Goal: Information Seeking & Learning: Learn about a topic

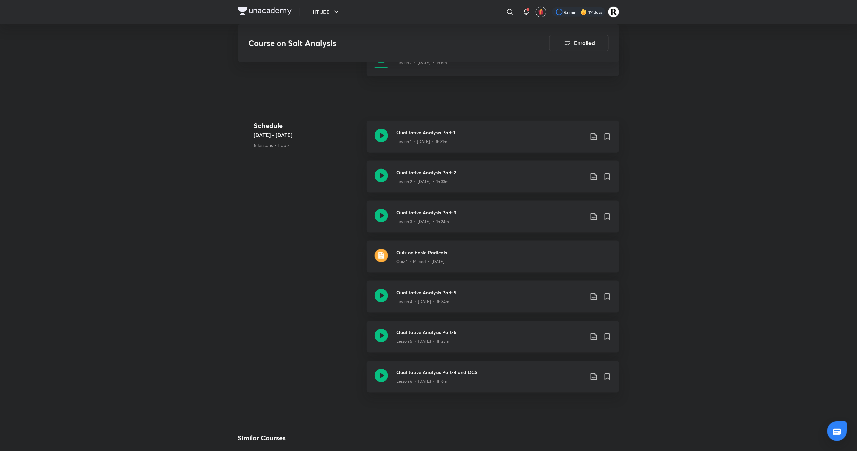
scroll to position [439, 0]
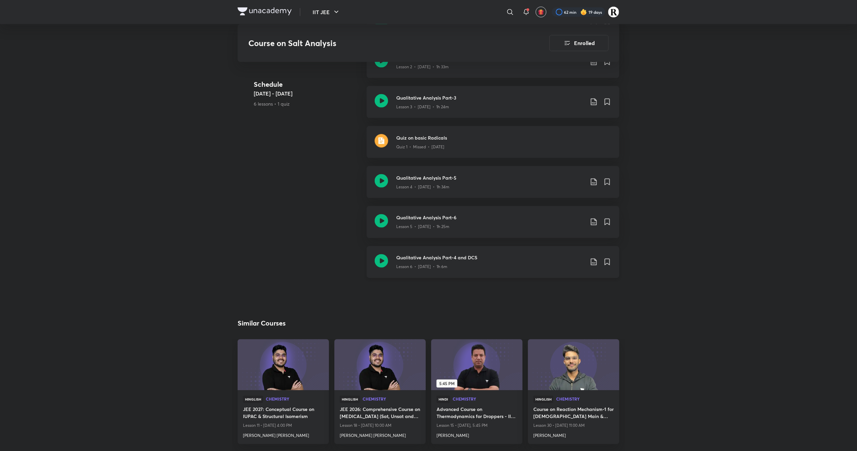
click at [381, 259] on icon at bounding box center [381, 260] width 13 height 13
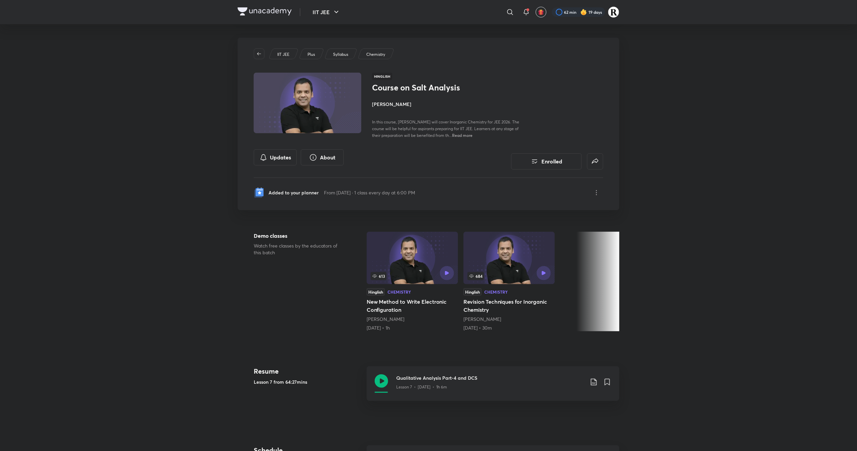
click at [387, 104] on h4 "[PERSON_NAME]" at bounding box center [447, 104] width 151 height 7
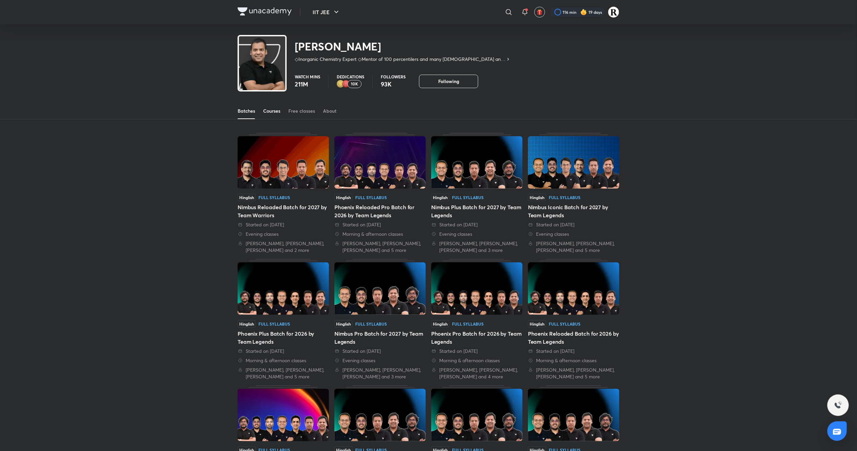
click at [278, 105] on link "Courses" at bounding box center [271, 111] width 17 height 16
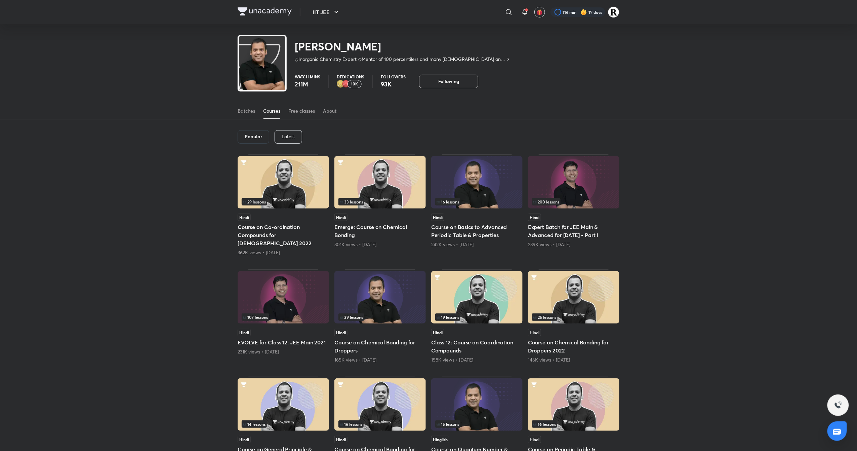
click at [304, 110] on div "Free classes" at bounding box center [301, 111] width 27 height 7
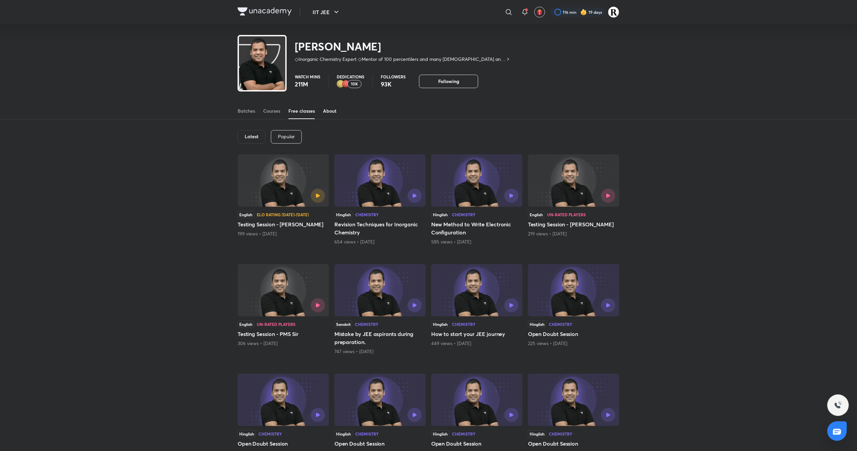
click at [332, 109] on div "About" at bounding box center [329, 111] width 13 height 7
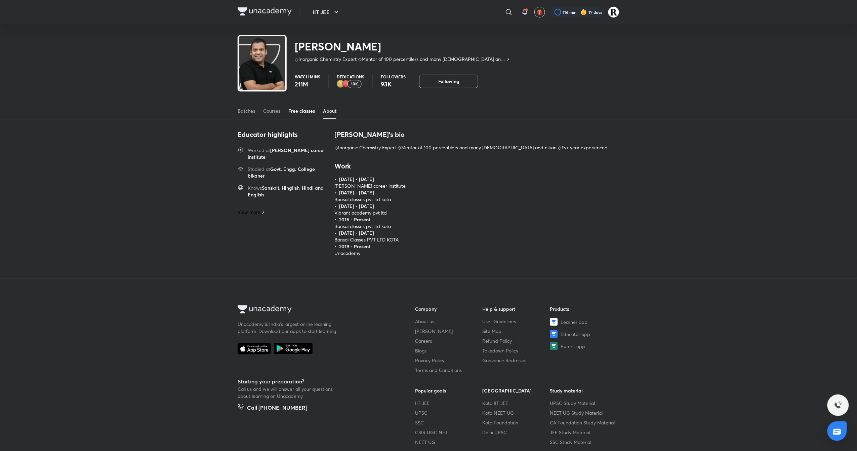
click at [306, 108] on div "Free classes" at bounding box center [301, 111] width 27 height 7
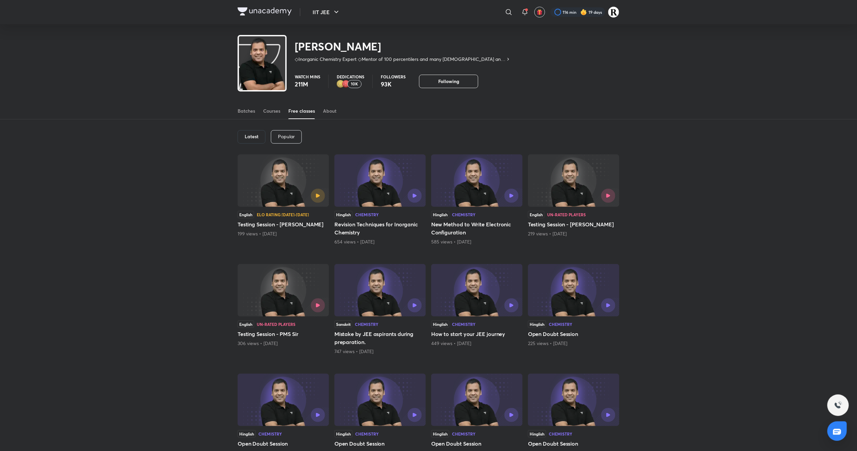
click at [252, 136] on h6 "Latest" at bounding box center [252, 136] width 14 height 5
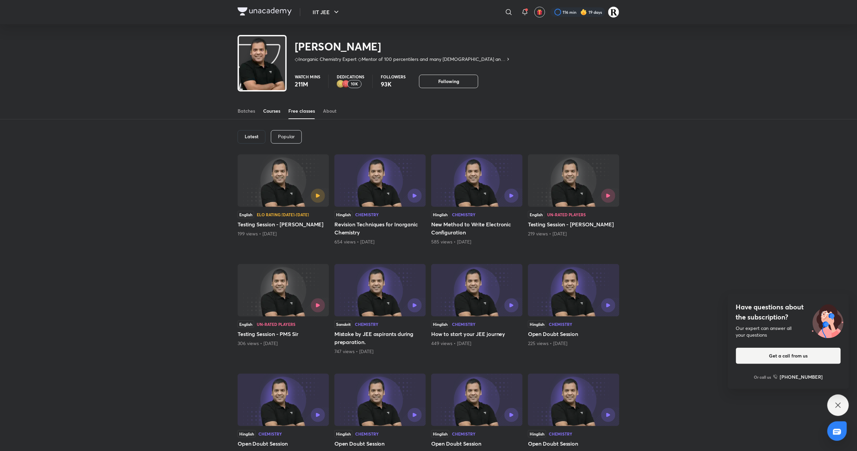
click at [271, 109] on div "Courses" at bounding box center [271, 111] width 17 height 7
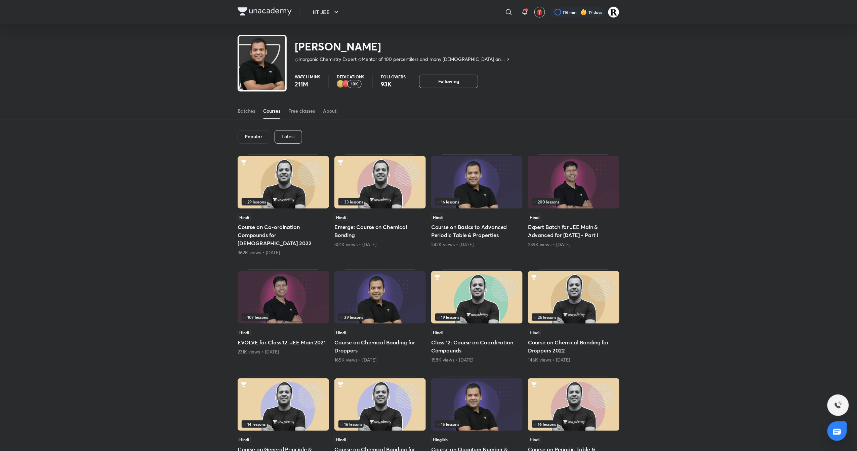
click at [290, 136] on p "Latest" at bounding box center [288, 136] width 13 height 5
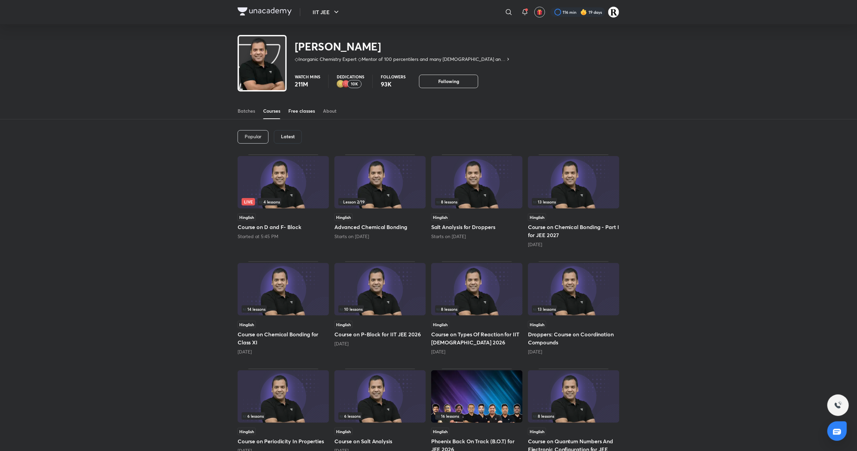
click at [300, 108] on div "Free classes" at bounding box center [301, 111] width 27 height 7
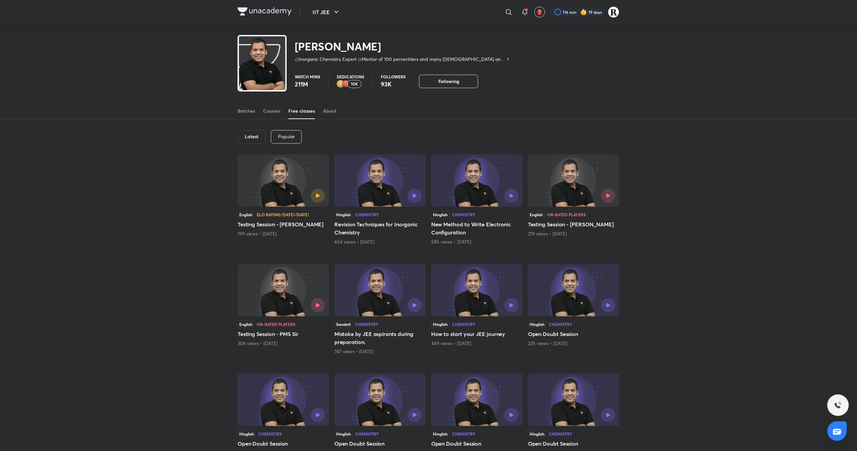
click at [252, 138] on h6 "Latest" at bounding box center [252, 136] width 14 height 5
click at [273, 112] on div "Courses" at bounding box center [271, 111] width 17 height 7
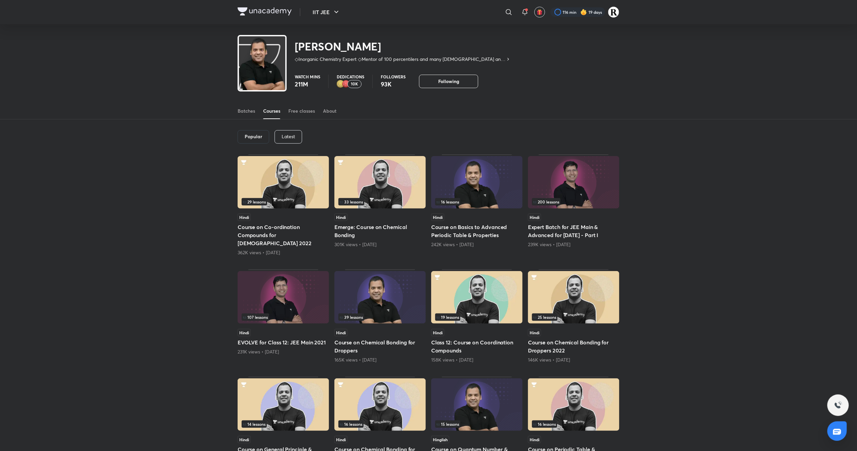
click at [298, 131] on div "Latest" at bounding box center [289, 136] width 28 height 13
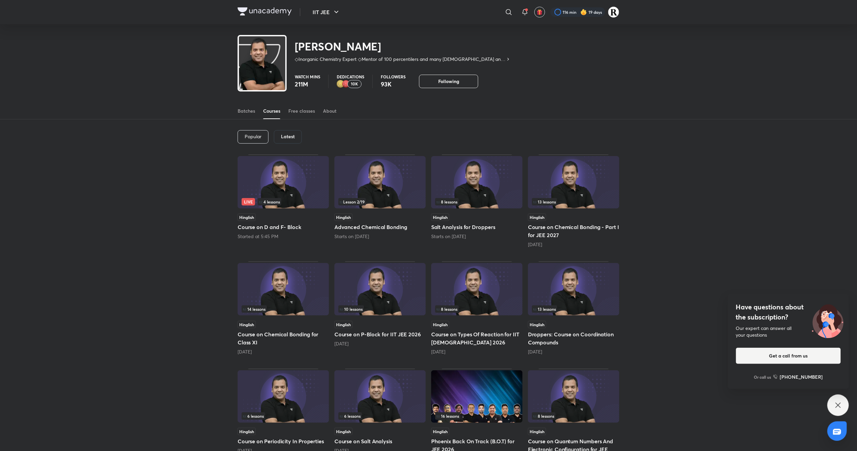
click at [354, 284] on img at bounding box center [379, 289] width 91 height 52
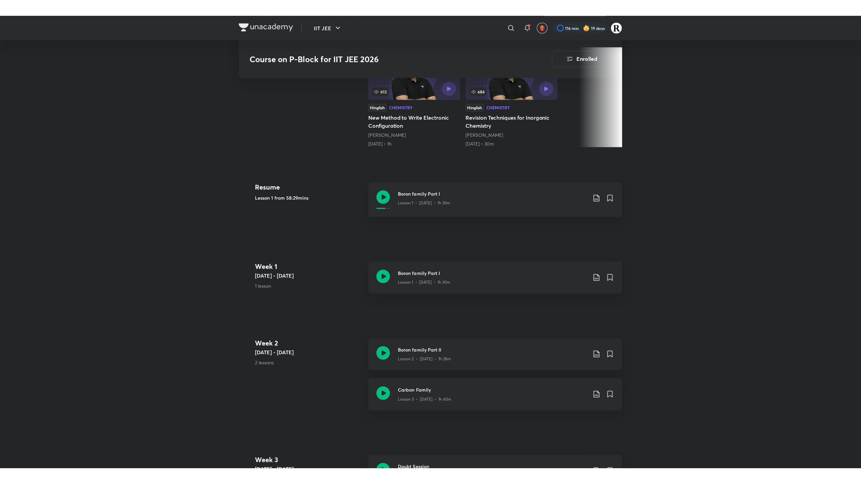
scroll to position [230, 0]
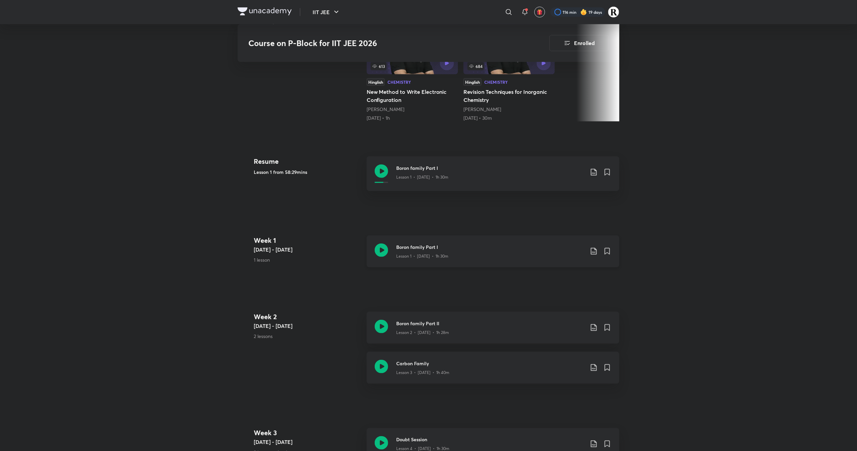
click at [383, 246] on icon at bounding box center [381, 249] width 13 height 13
